Goal: Transaction & Acquisition: Purchase product/service

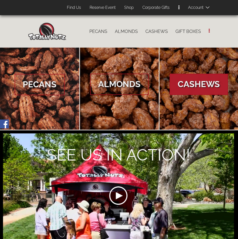
click at [199, 84] on span "Cashews" at bounding box center [199, 84] width 58 height 21
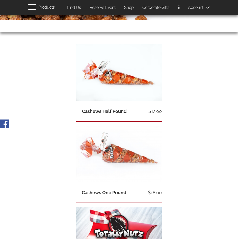
scroll to position [101, 0]
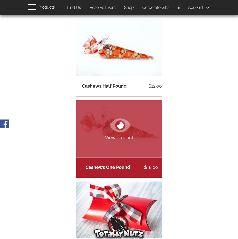
click at [135, 130] on link "View product" at bounding box center [119, 128] width 86 height 57
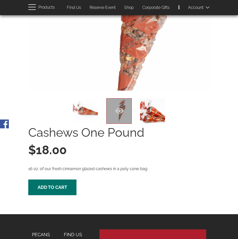
scroll to position [76, 0]
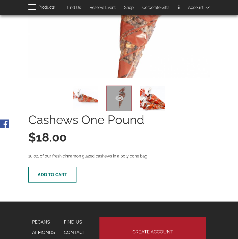
click at [70, 173] on button "Add to cart" at bounding box center [52, 175] width 48 height 16
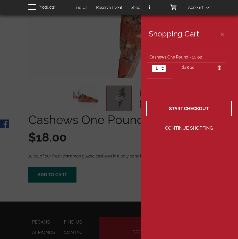
type input "2"
click at [165, 66] on link at bounding box center [163, 66] width 6 height 3
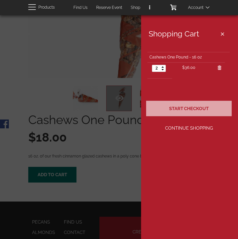
click at [189, 108] on span "Start Checkout" at bounding box center [189, 108] width 40 height 5
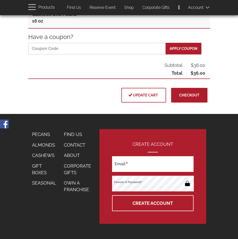
scroll to position [126, 0]
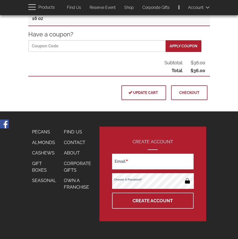
click at [190, 94] on span "Checkout" at bounding box center [189, 92] width 20 height 4
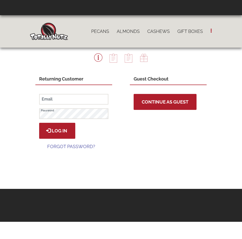
click at [153, 102] on span "Continue as Guest" at bounding box center [165, 101] width 47 height 5
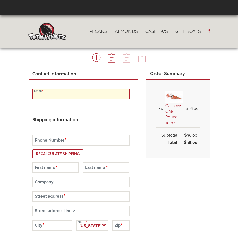
click at [63, 98] on input "Email" at bounding box center [81, 94] width 98 height 11
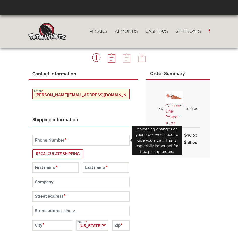
type input "[PERSON_NAME][EMAIL_ADDRESS][DOMAIN_NAME]"
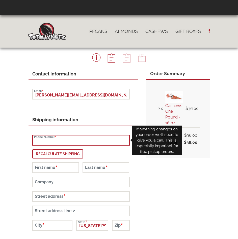
click at [73, 138] on input "Phone Number" at bounding box center [81, 140] width 98 height 11
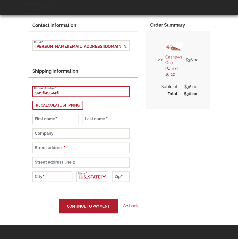
scroll to position [51, 0]
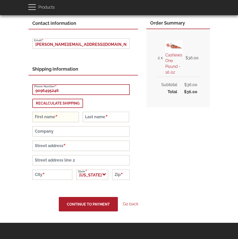
type input "9096495246"
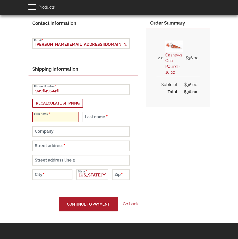
click at [71, 120] on input "First name" at bounding box center [55, 116] width 47 height 11
type input "Mario"
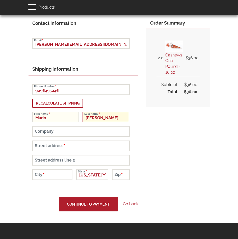
type input "Hernandez"
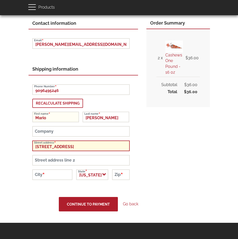
type input "[STREET_ADDRESS]"
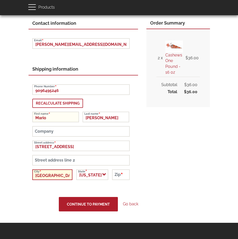
type input "[GEOGRAPHIC_DATA]"
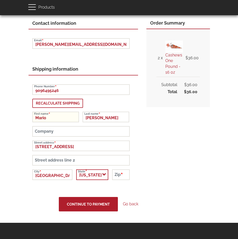
select select "CA"
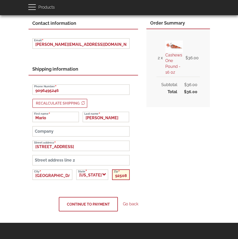
type input "92508"
click at [80, 207] on button "Continue to Payment" at bounding box center [88, 204] width 59 height 15
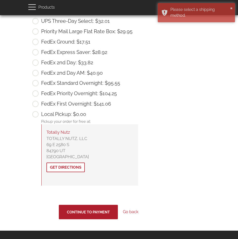
scroll to position [253, 0]
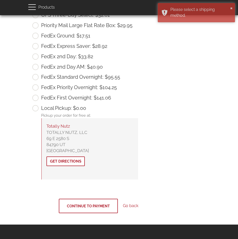
click at [108, 209] on button "Continue to Payment" at bounding box center [88, 205] width 59 height 15
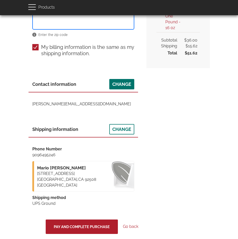
scroll to position [134, 0]
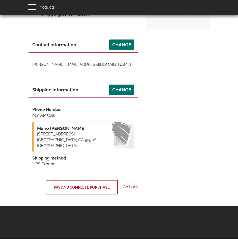
click at [100, 184] on button "Pay and complete purchase" at bounding box center [82, 187] width 72 height 15
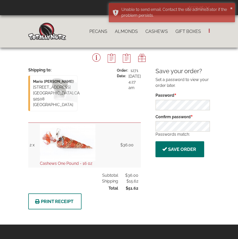
click at [64, 196] on link "Print Receipt" at bounding box center [54, 201] width 53 height 16
